Goal: Task Accomplishment & Management: Manage account settings

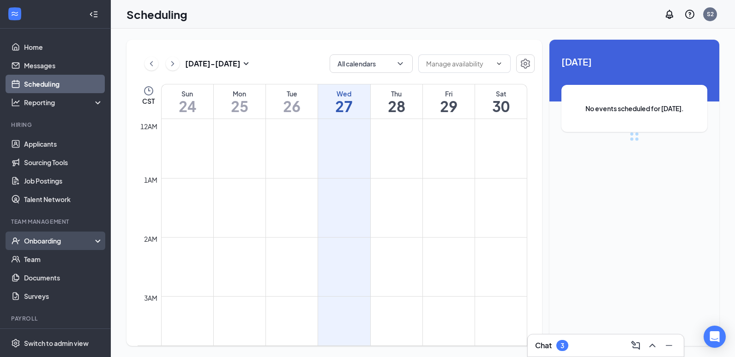
click at [32, 241] on div "Onboarding" at bounding box center [59, 240] width 71 height 9
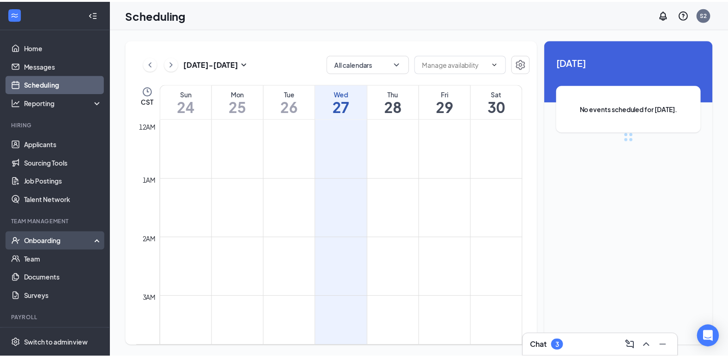
scroll to position [454, 0]
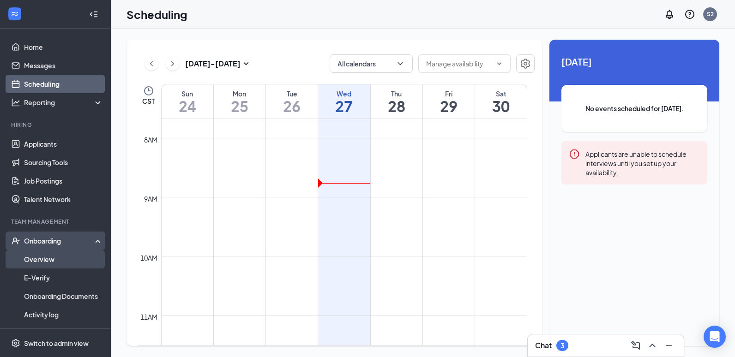
click at [53, 264] on link "Overview" at bounding box center [63, 259] width 79 height 18
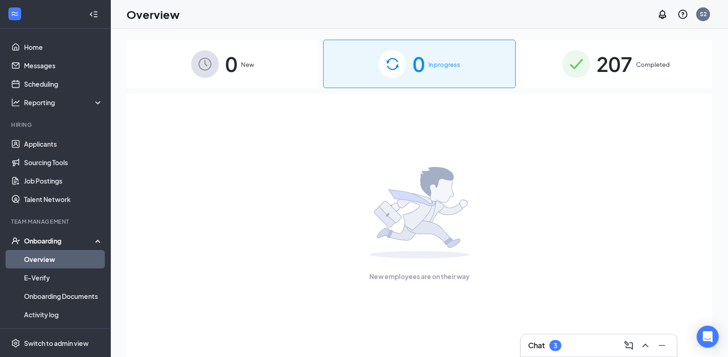
click at [631, 67] on span "207" at bounding box center [615, 64] width 36 height 32
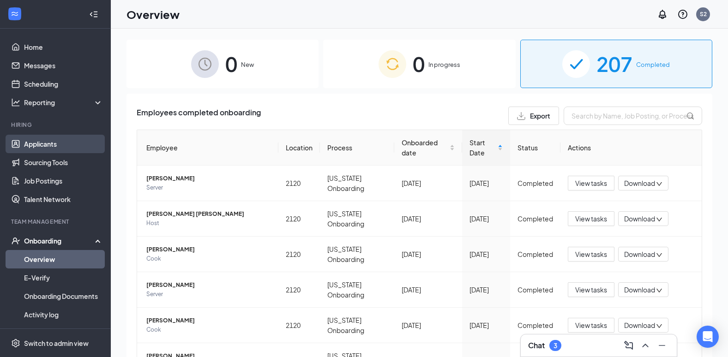
click at [59, 141] on link "Applicants" at bounding box center [63, 144] width 79 height 18
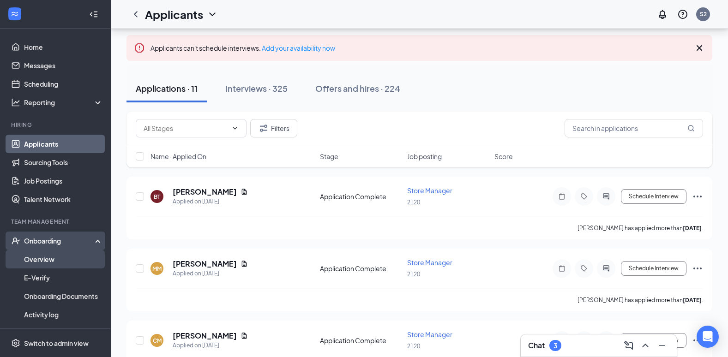
click at [59, 258] on link "Overview" at bounding box center [63, 259] width 79 height 18
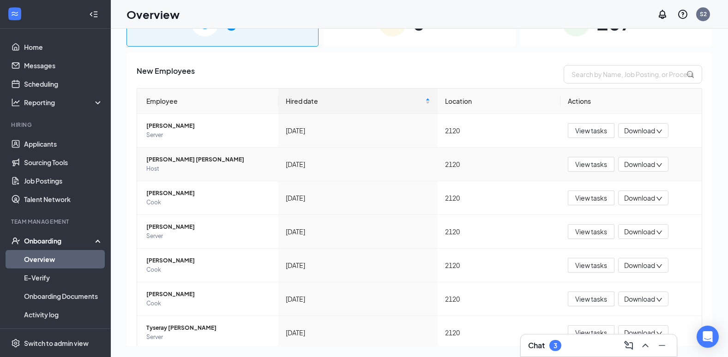
scroll to position [13, 0]
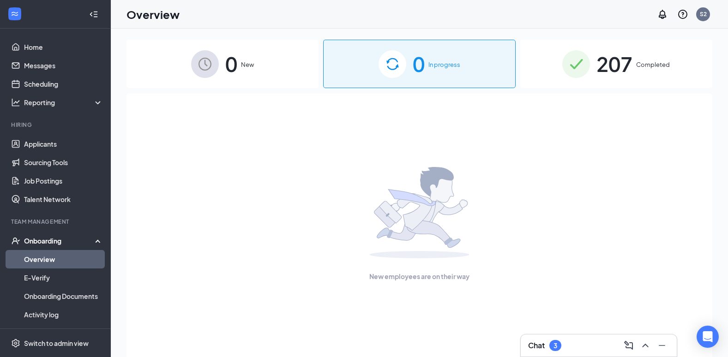
click at [641, 81] on div "207 Completed" at bounding box center [616, 64] width 192 height 48
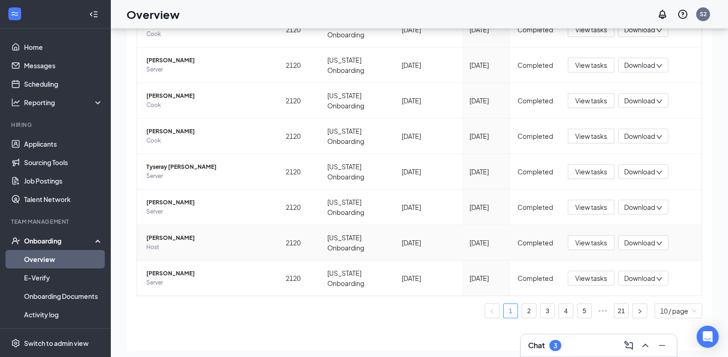
scroll to position [42, 0]
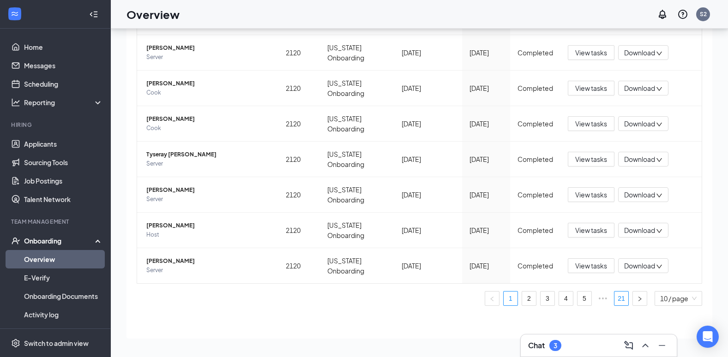
click at [615, 297] on link "21" at bounding box center [622, 299] width 14 height 14
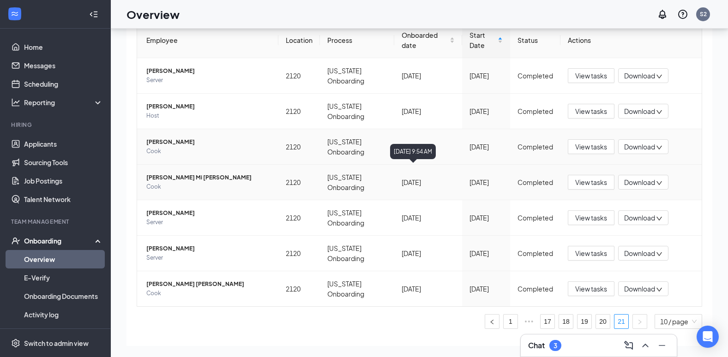
scroll to position [89, 0]
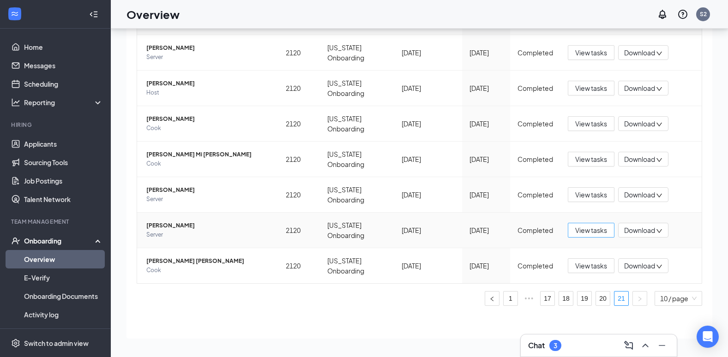
click at [588, 233] on span "View tasks" at bounding box center [591, 230] width 32 height 10
